Goal: Information Seeking & Learning: Learn about a topic

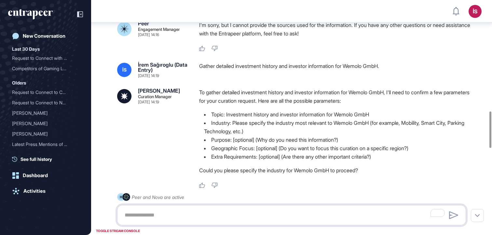
scroll to position [728, 0]
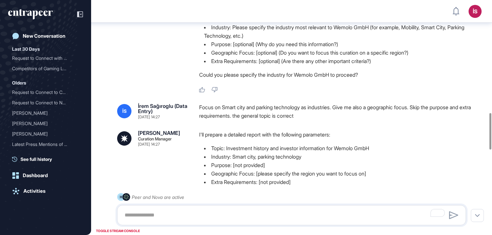
click at [261, 118] on div "Focus on Smart city and parking technology as industries. Give me also a geogra…" at bounding box center [335, 111] width 272 height 17
click at [260, 161] on li "Industry: Smart city, parking technology" at bounding box center [335, 157] width 272 height 8
drag, startPoint x: 230, startPoint y: 155, endPoint x: 382, endPoint y: 156, distance: 151.3
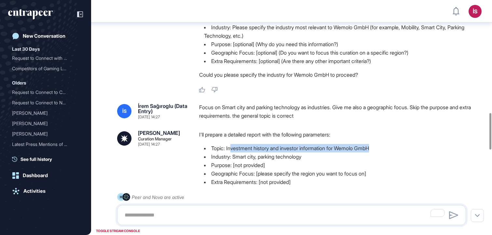
click at [382, 153] on li "Topic: Investment history and investor information for Wemolo GmbH" at bounding box center [335, 148] width 272 height 8
click at [250, 151] on div "I'll prepare a detailed report with the following parameters: Topic: Investment…" at bounding box center [335, 166] width 272 height 73
drag, startPoint x: 227, startPoint y: 158, endPoint x: 378, endPoint y: 156, distance: 151.3
click at [378, 153] on li "Topic: Investment history and investor information for Wemolo GmbH" at bounding box center [335, 148] width 272 height 8
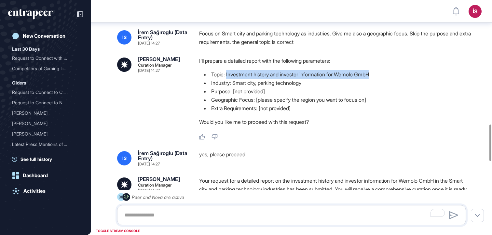
scroll to position [837, 0]
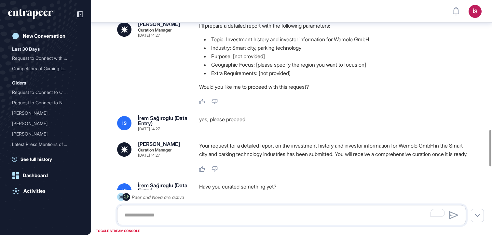
click at [182, 81] on div "Curie Curation Manager Sep 25, 2025 14:27 I'll prepare a detailed report with t…" at bounding box center [291, 63] width 349 height 84
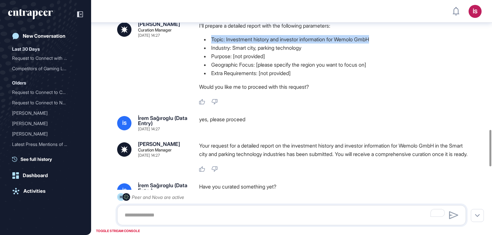
drag, startPoint x: 202, startPoint y: 48, endPoint x: 383, endPoint y: 47, distance: 181.2
click at [383, 44] on li "Topic: Investment history and investor information for Wemolo GmbH" at bounding box center [335, 39] width 272 height 8
copy li "Topic: Investment history and investor information for Wemolo GmbH"
click at [46, 186] on link "Activities" at bounding box center [45, 191] width 75 height 13
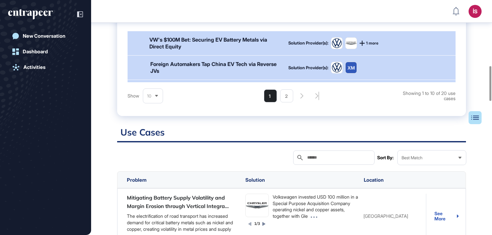
scroll to position [442, 0]
click at [336, 160] on input "text" at bounding box center [338, 157] width 64 height 5
type input "******"
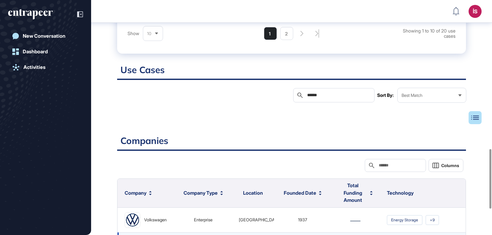
scroll to position [504, 0]
